Goal: Transaction & Acquisition: Download file/media

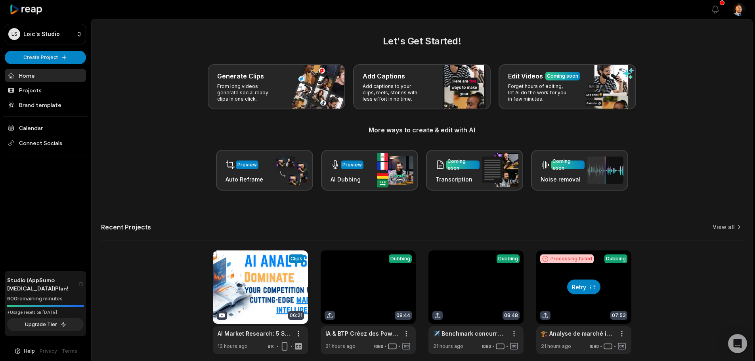
click at [577, 284] on button "Retry" at bounding box center [583, 287] width 33 height 15
click at [269, 287] on link at bounding box center [260, 302] width 95 height 104
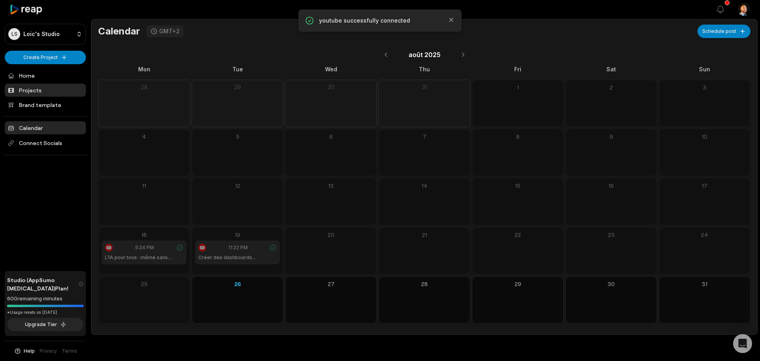
click at [38, 84] on link "Projects" at bounding box center [45, 90] width 81 height 13
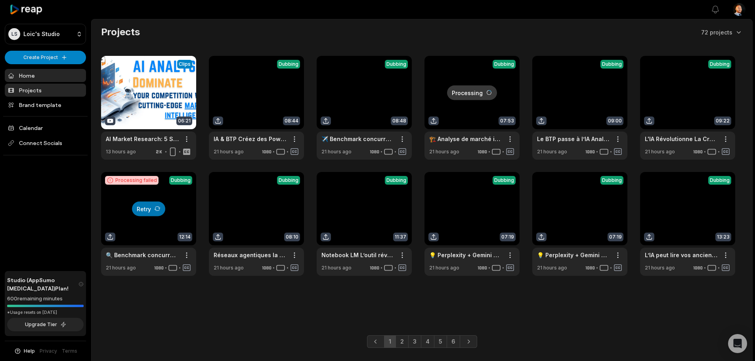
click at [43, 76] on link "Home" at bounding box center [45, 75] width 81 height 13
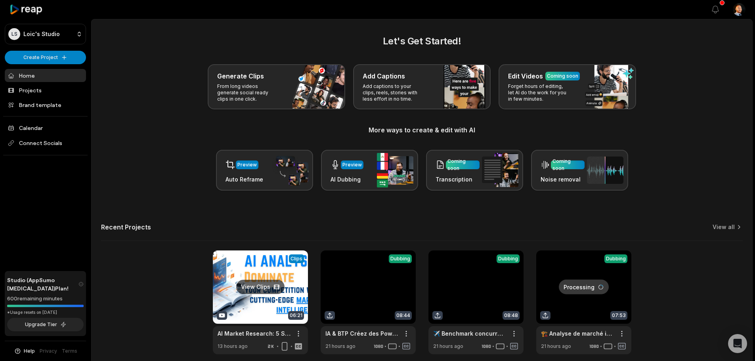
click at [227, 283] on link at bounding box center [260, 302] width 95 height 104
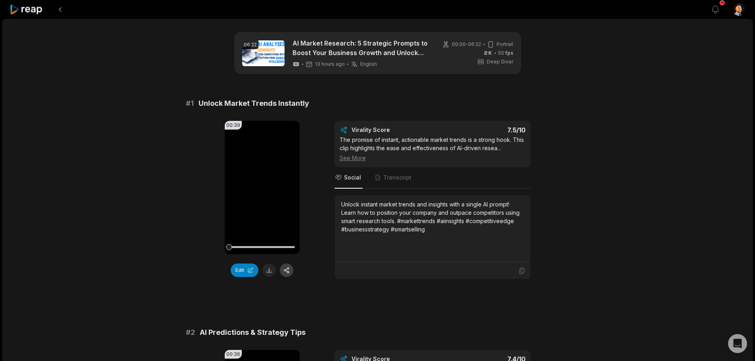
click at [287, 273] on button "button" at bounding box center [286, 269] width 13 height 13
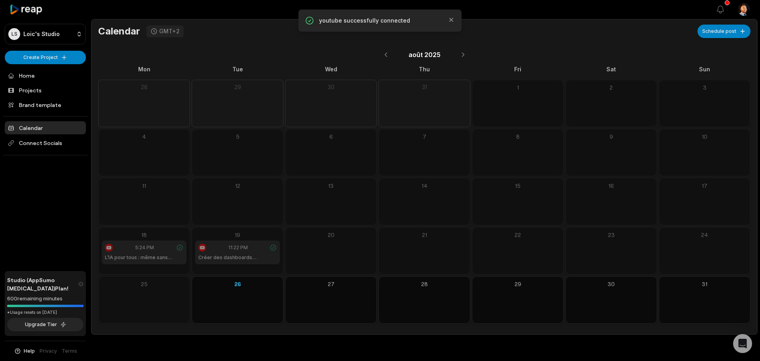
click at [75, 23] on div "LS [PERSON_NAME]'s Studio Create Project Home Projects Brand template Calendar …" at bounding box center [45, 180] width 91 height 361
click at [70, 33] on html "LS [PERSON_NAME]'s Studio Create Project Home Projects Brand template Calendar …" at bounding box center [380, 180] width 760 height 361
click at [45, 72] on div "Invite members Loic's Studio" at bounding box center [45, 63] width 81 height 34
click at [189, 55] on html "LS Loic's Studio Create Project Home Projects Brand template Calendar Connect S…" at bounding box center [380, 180] width 760 height 361
click at [25, 79] on link "Home" at bounding box center [45, 75] width 81 height 13
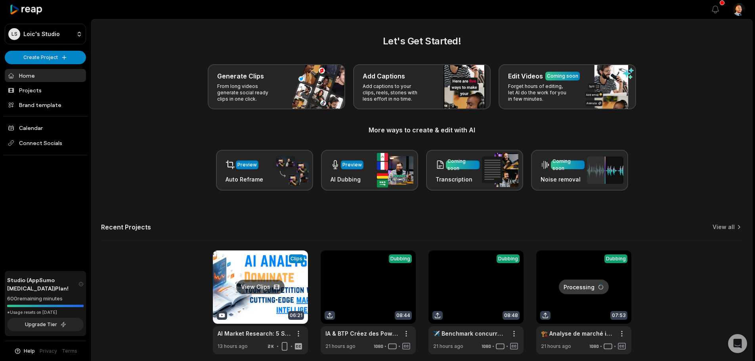
click at [258, 292] on link at bounding box center [260, 302] width 95 height 104
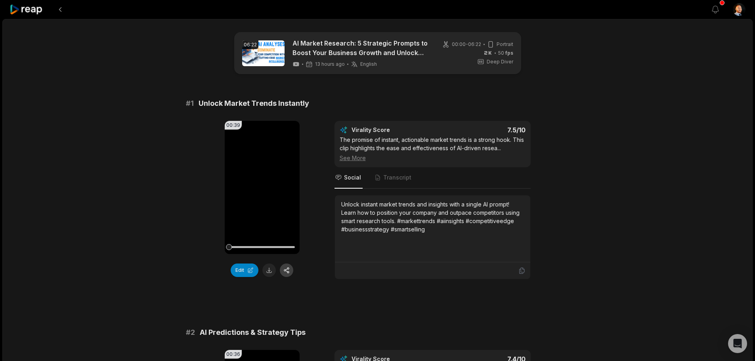
click at [282, 272] on button "button" at bounding box center [286, 269] width 13 height 13
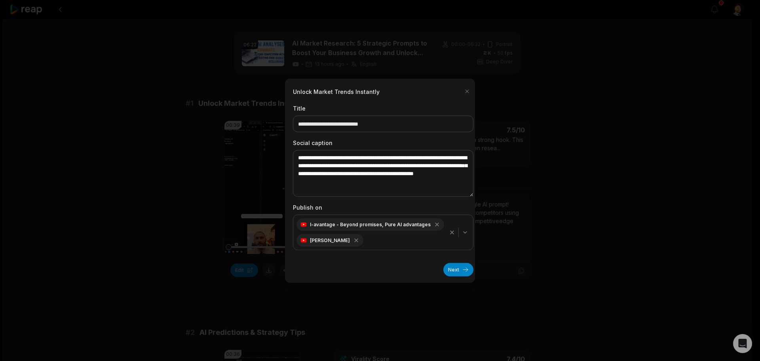
click at [469, 231] on button "I-avantage - Beyond promises, Pure AI advantages loic Dworzak" at bounding box center [383, 232] width 181 height 36
click at [462, 234] on icon "button" at bounding box center [465, 232] width 6 height 6
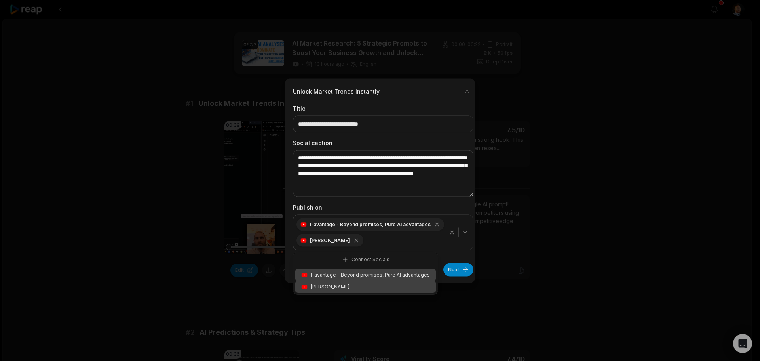
click at [455, 271] on button "Next" at bounding box center [459, 269] width 30 height 13
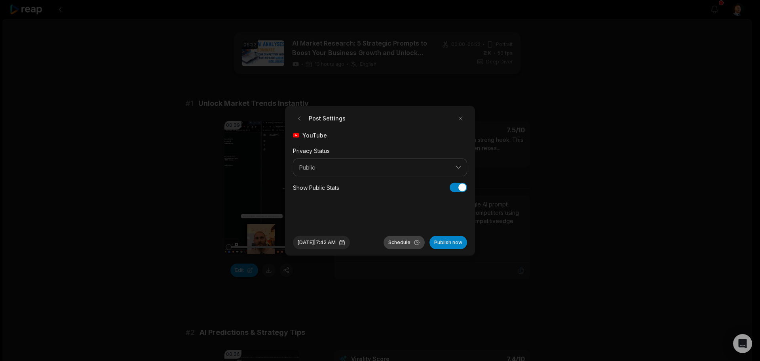
click at [415, 243] on button "Schedule" at bounding box center [404, 242] width 41 height 13
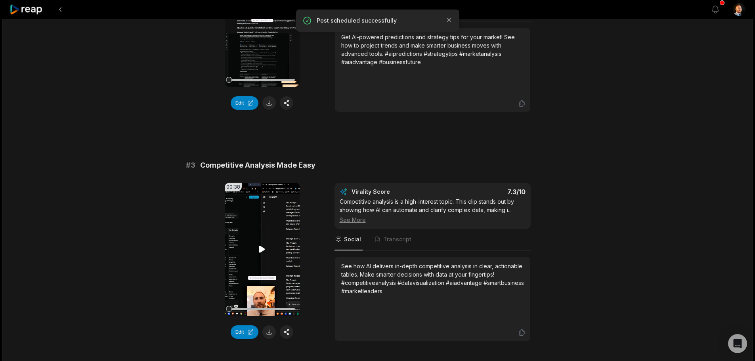
scroll to position [264, 0]
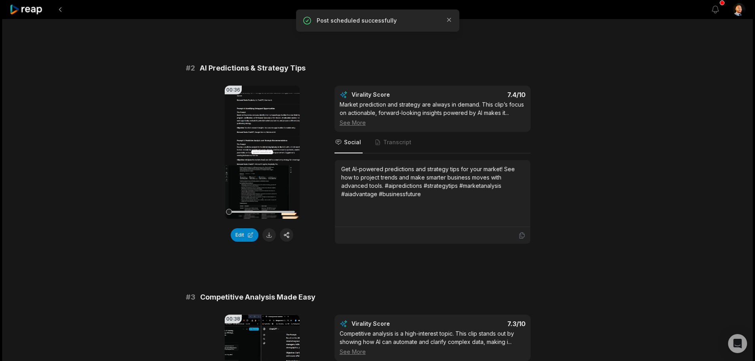
click at [284, 243] on div "00:36 Your browser does not support mp4 format. Edit" at bounding box center [262, 165] width 75 height 158
click at [289, 236] on button "button" at bounding box center [286, 234] width 13 height 13
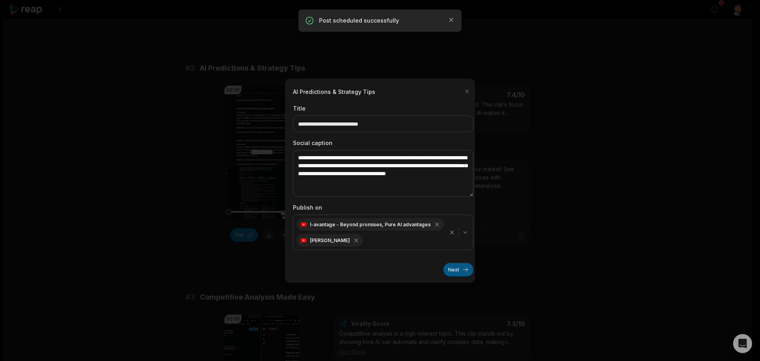
click at [450, 272] on button "Next" at bounding box center [459, 269] width 30 height 13
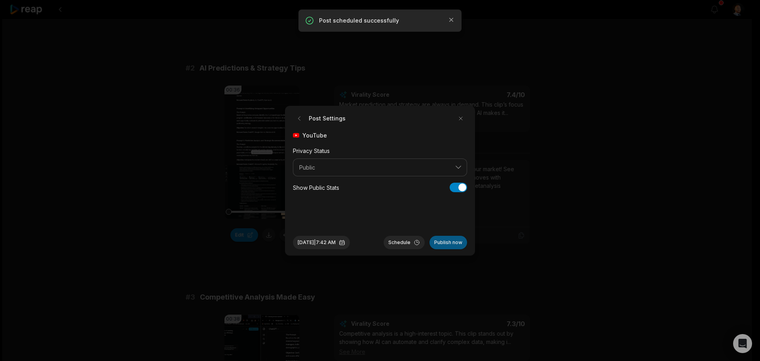
click at [453, 241] on button "Publish now" at bounding box center [449, 242] width 38 height 13
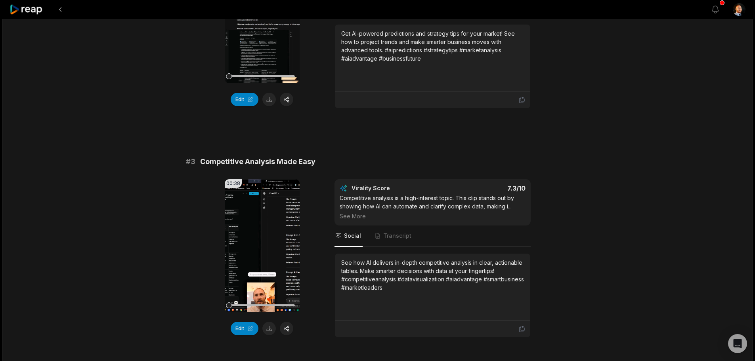
scroll to position [528, 0]
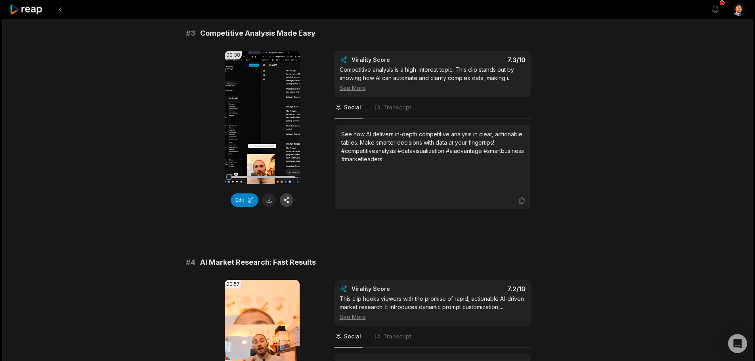
click at [287, 194] on button "button" at bounding box center [286, 199] width 13 height 13
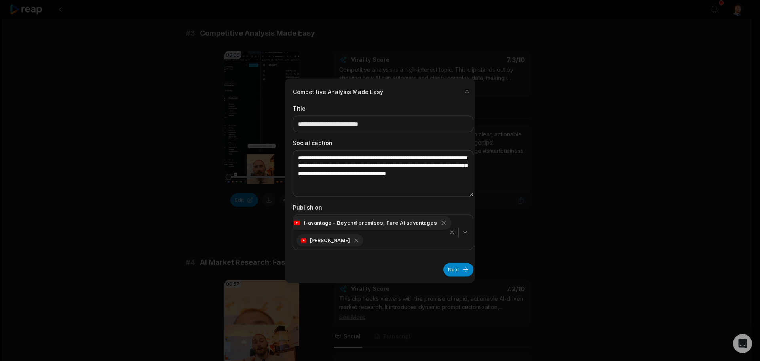
click at [433, 221] on div "I-avantage - Beyond promises, Pure AI advantages" at bounding box center [370, 222] width 162 height 14
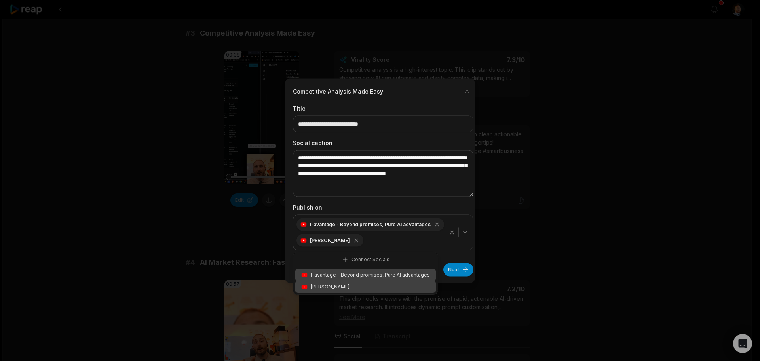
click at [404, 278] on div "I-avantage - Beyond promises, Pure AI advantages" at bounding box center [365, 275] width 141 height 12
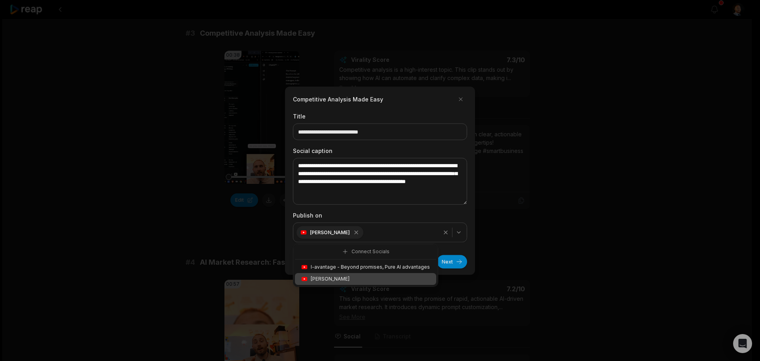
click at [457, 254] on div "Next" at bounding box center [380, 258] width 174 height 20
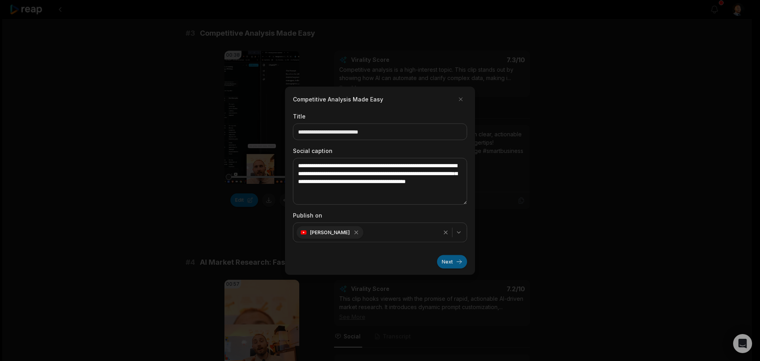
click at [452, 265] on button "Next" at bounding box center [452, 261] width 30 height 13
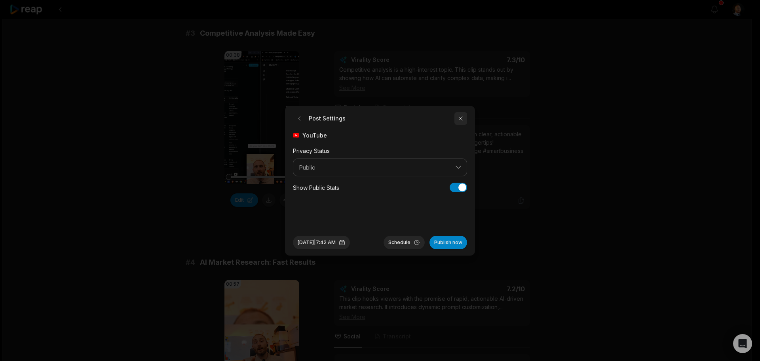
click at [457, 120] on button "button" at bounding box center [461, 118] width 13 height 13
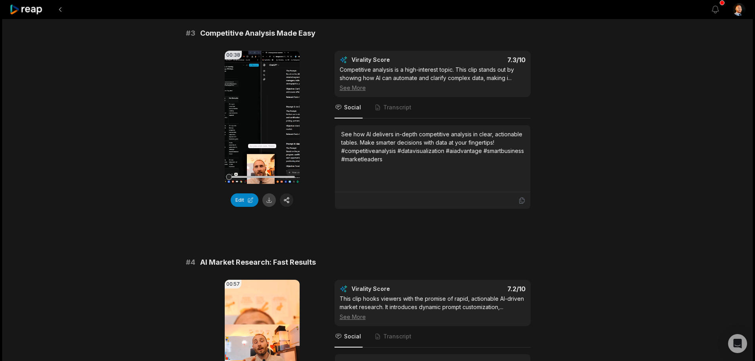
click at [265, 202] on button at bounding box center [268, 199] width 13 height 13
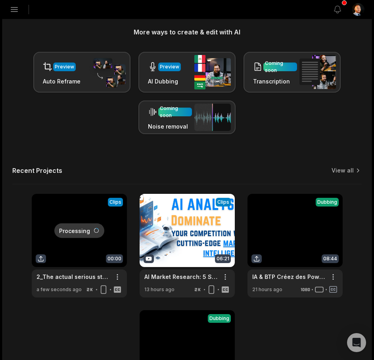
scroll to position [246, 0]
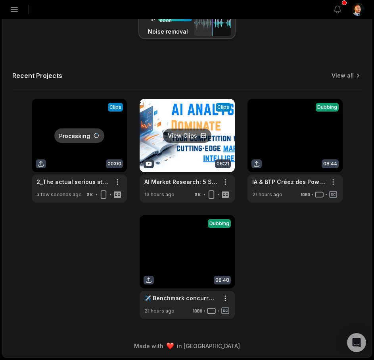
click at [203, 122] on link at bounding box center [186, 151] width 95 height 104
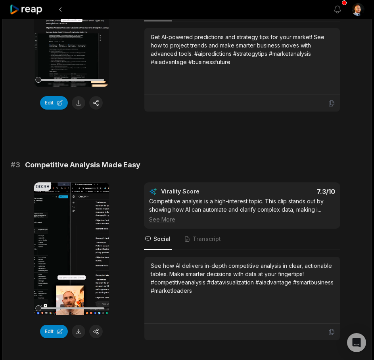
scroll to position [528, 0]
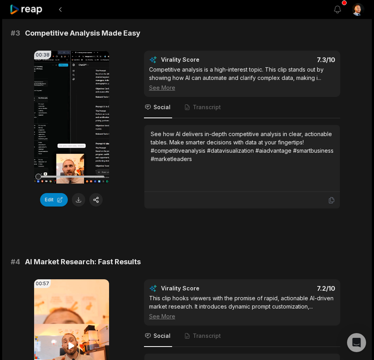
click at [79, 280] on video "Your browser does not support mp4 format." at bounding box center [71, 346] width 75 height 133
click at [164, 313] on div "See More" at bounding box center [242, 317] width 186 height 8
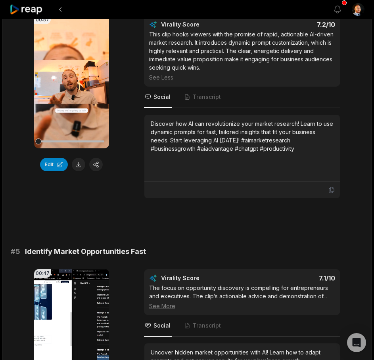
scroll to position [1056, 0]
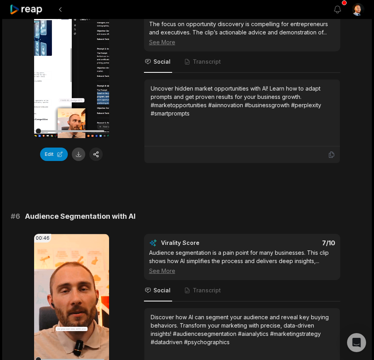
click at [82, 153] on button at bounding box center [78, 154] width 13 height 13
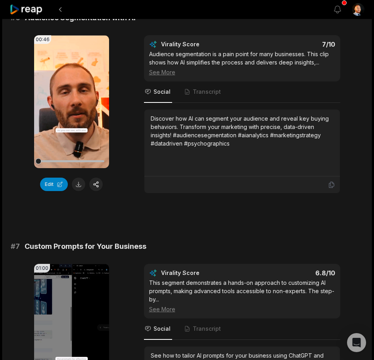
scroll to position [1320, 0]
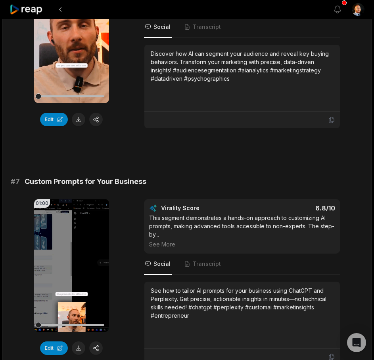
click at [88, 116] on div "Edit" at bounding box center [71, 119] width 75 height 13
click at [84, 120] on button at bounding box center [78, 119] width 13 height 13
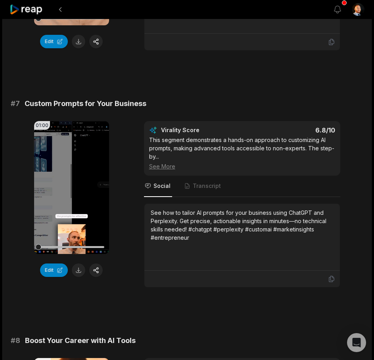
scroll to position [1452, 0]
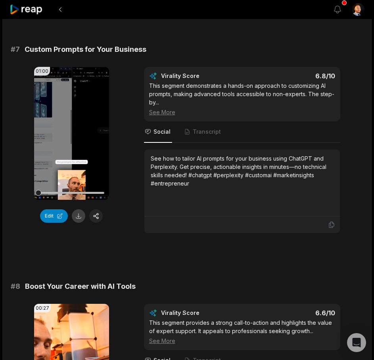
click at [76, 213] on button at bounding box center [78, 216] width 13 height 13
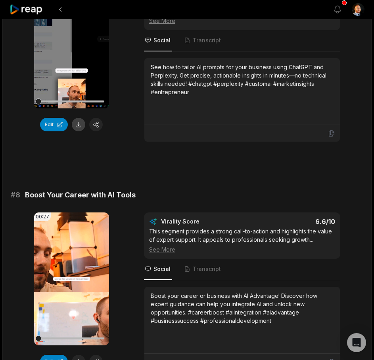
scroll to position [1584, 0]
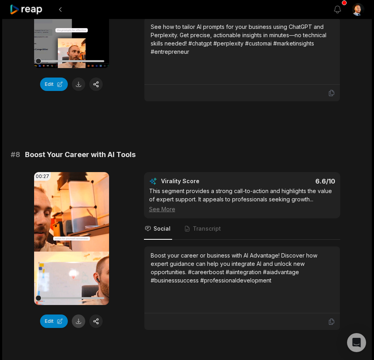
click at [83, 324] on button at bounding box center [78, 321] width 13 height 13
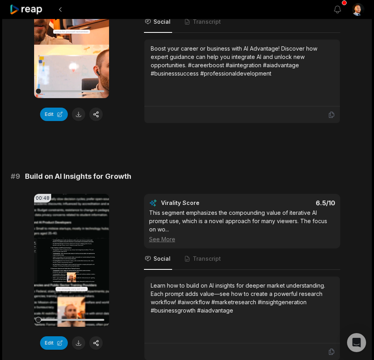
scroll to position [1849, 0]
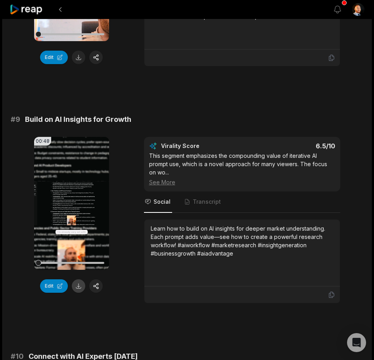
click at [77, 284] on button at bounding box center [78, 286] width 13 height 13
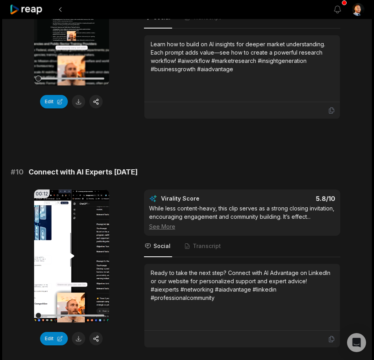
scroll to position [2089, 0]
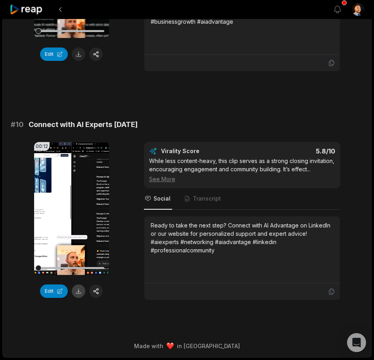
click at [81, 285] on button at bounding box center [78, 291] width 13 height 13
